Goal: Task Accomplishment & Management: Manage account settings

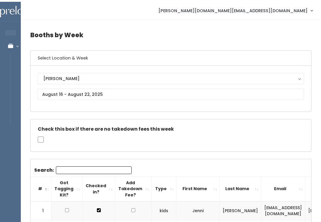
scroll to position [0, 76]
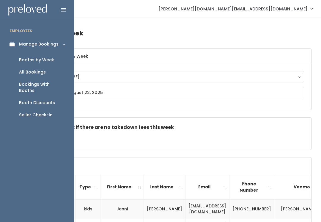
click at [55, 99] on link "Booth Discounts" at bounding box center [37, 103] width 74 height 12
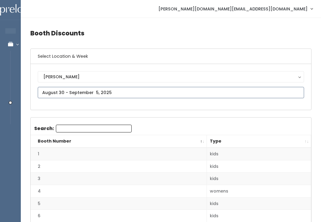
click at [267, 90] on input "text" at bounding box center [171, 92] width 267 height 11
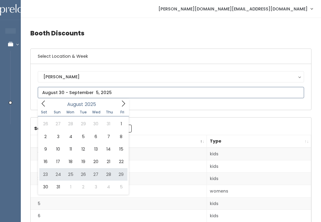
type input "August 23 to August 29"
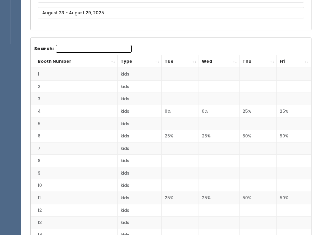
scroll to position [73, 0]
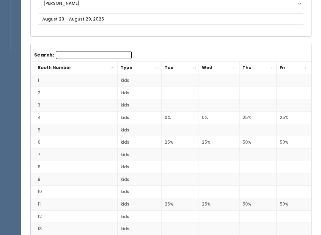
click at [115, 68] on th "Booth Number" at bounding box center [74, 68] width 87 height 13
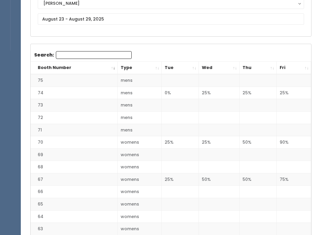
click at [113, 71] on th "Booth Number" at bounding box center [74, 68] width 87 height 13
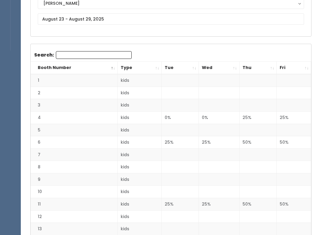
click at [157, 68] on th "Type" at bounding box center [140, 68] width 44 height 13
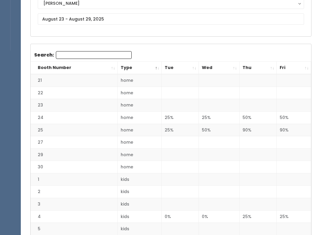
click at [153, 68] on th "Type" at bounding box center [140, 68] width 44 height 13
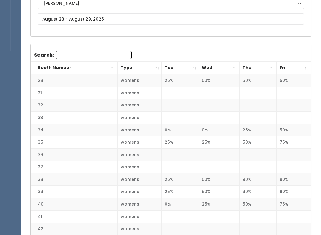
click at [157, 68] on th "Type" at bounding box center [140, 68] width 44 height 13
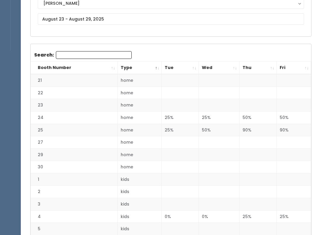
click at [160, 68] on th "Type" at bounding box center [140, 68] width 44 height 13
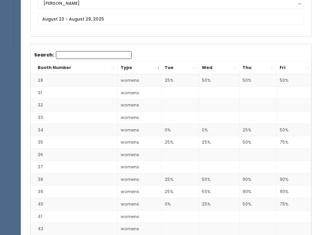
click at [161, 62] on th "Type" at bounding box center [140, 68] width 44 height 13
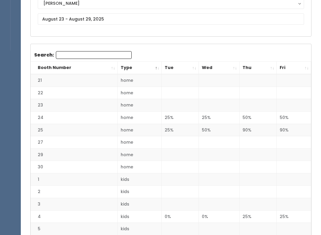
click at [157, 66] on th "Type" at bounding box center [140, 68] width 44 height 13
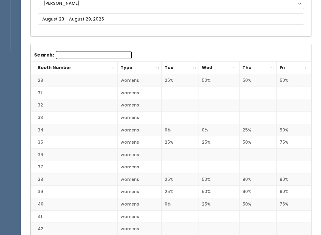
click at [158, 65] on th "Type" at bounding box center [140, 68] width 44 height 13
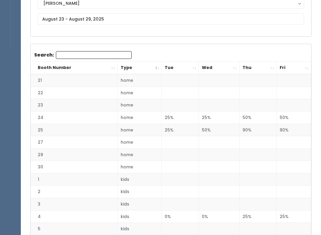
click at [158, 67] on th "Type" at bounding box center [140, 68] width 44 height 13
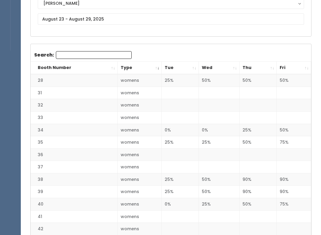
click at [116, 67] on th "Booth Number" at bounding box center [74, 68] width 87 height 13
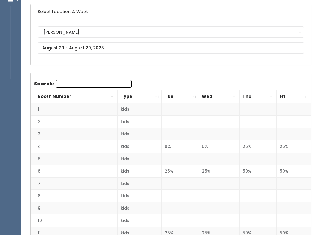
scroll to position [0, 0]
